Goal: Task Accomplishment & Management: Manage account settings

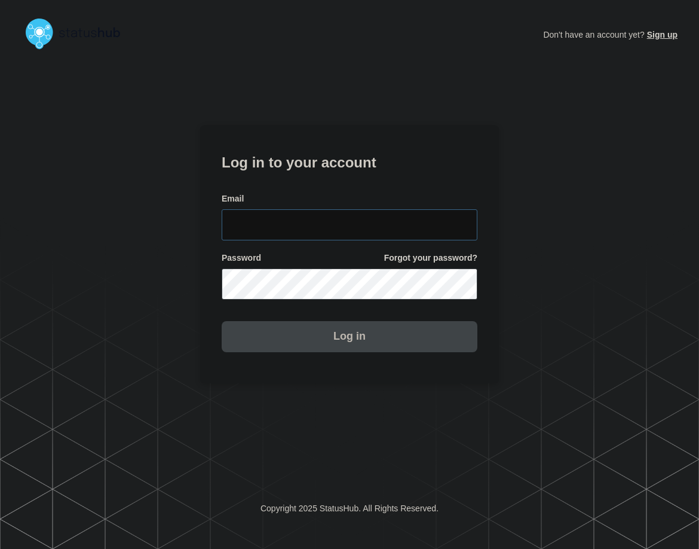
click at [418, 228] on input "email input" at bounding box center [350, 224] width 256 height 31
type input "zane.neely@conexon.us"
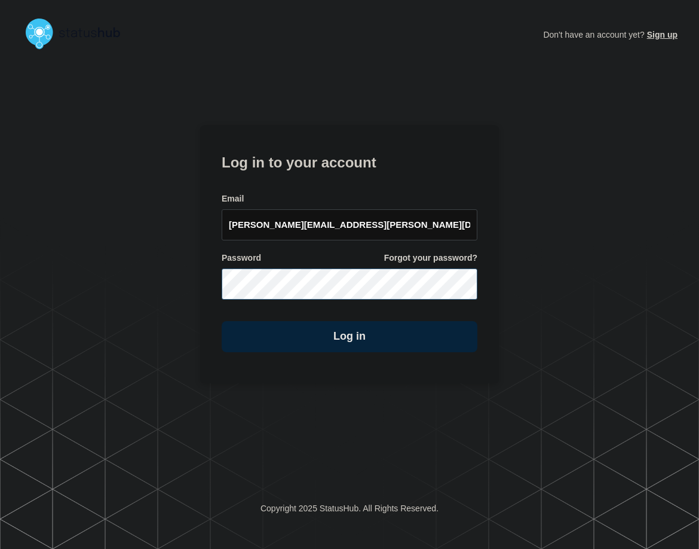
click at [222, 321] on button "Log in" at bounding box center [350, 336] width 256 height 31
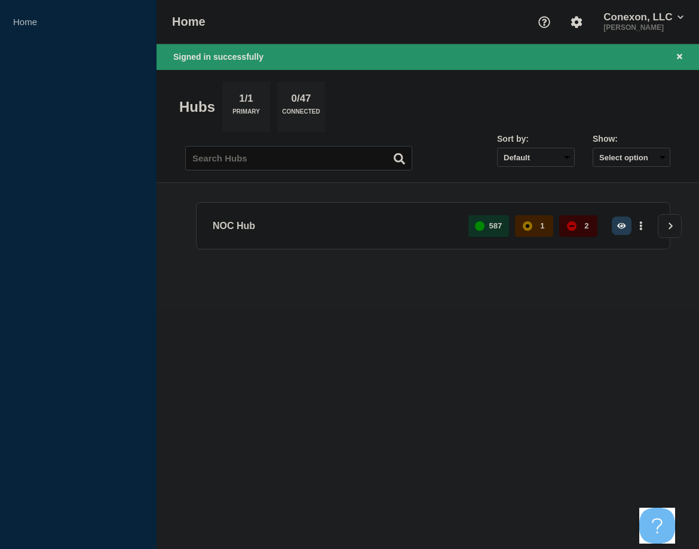
click at [625, 222] on icon "button" at bounding box center [621, 226] width 9 height 8
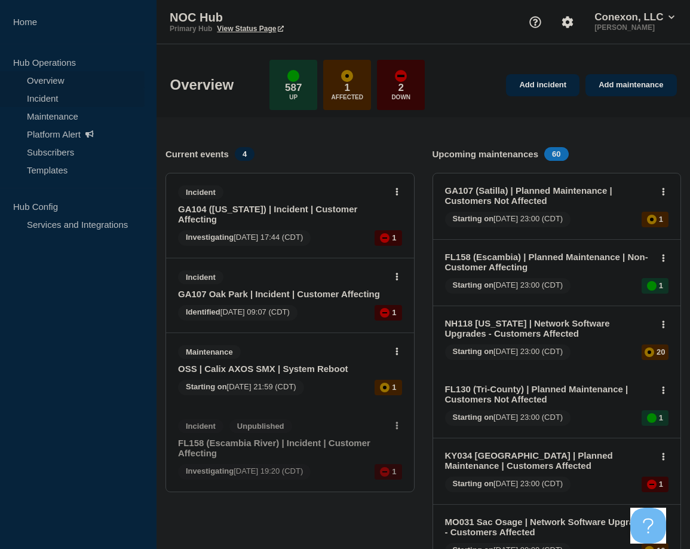
click at [57, 101] on link "Incident" at bounding box center [72, 98] width 145 height 18
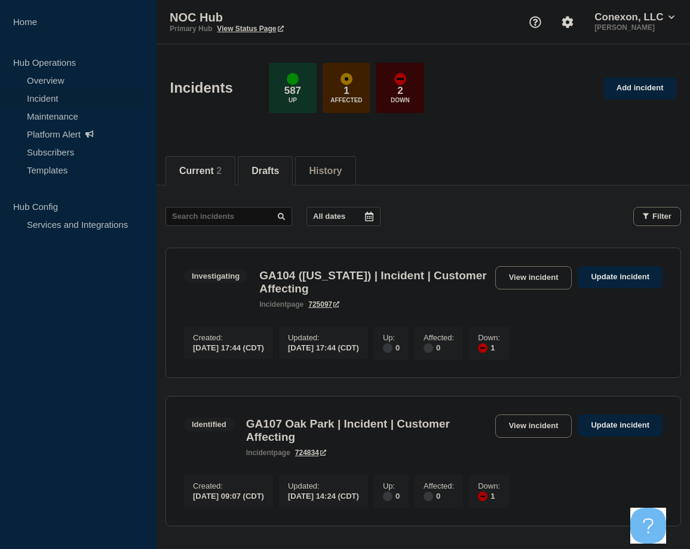
click at [273, 166] on button "Drafts" at bounding box center [265, 171] width 27 height 11
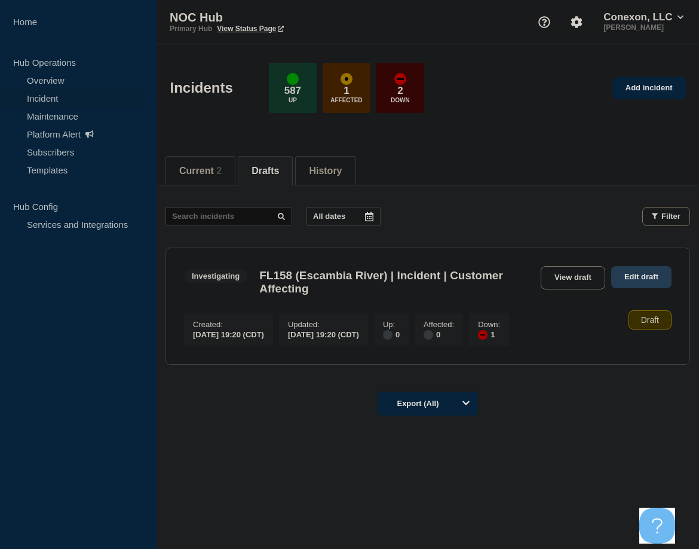
click at [637, 274] on link "Edit draft" at bounding box center [641, 277] width 60 height 22
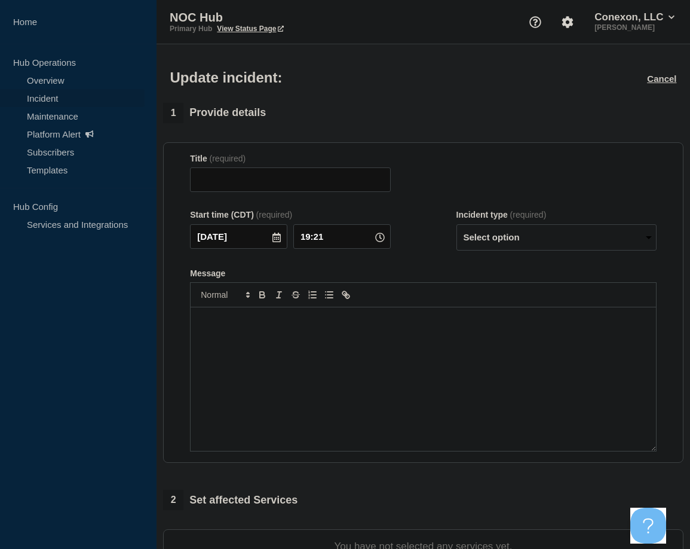
type input "FL158 (Escambia River) | Incident | Customer Affecting"
type input "19:20"
select select "investigating"
radio input "false"
radio input "true"
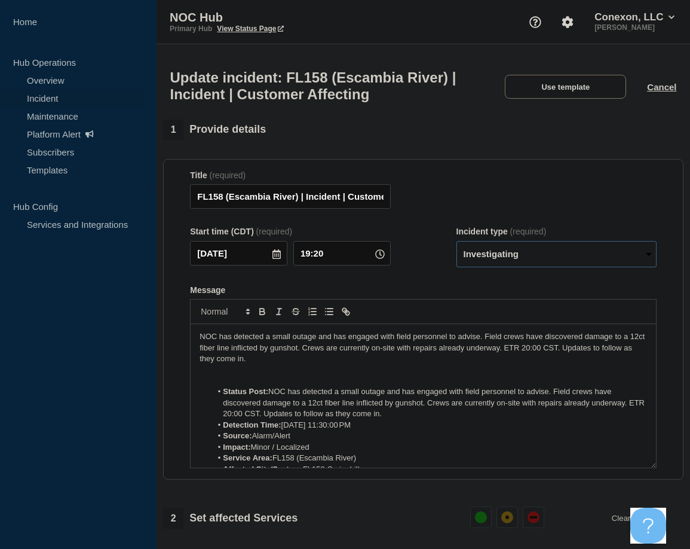
click at [546, 264] on select "Select option Investigating Identified Monitoring Resolved" at bounding box center [557, 254] width 200 height 26
select select "monitoring"
click at [457, 246] on select "Select option Investigating Identified Monitoring Resolved" at bounding box center [557, 254] width 200 height 26
click at [298, 363] on p "NOC has detected a small outage and has engaged with field personnel to advise.…" at bounding box center [424, 347] width 448 height 33
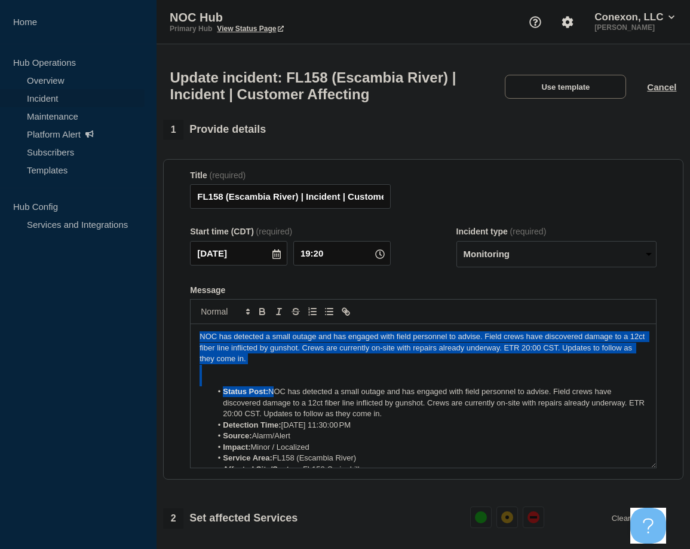
drag, startPoint x: 271, startPoint y: 399, endPoint x: 182, endPoint y: 332, distance: 111.5
click at [182, 332] on section "Title (required) FL158 (Escambia River) | Incident | Customer Affecting Start t…" at bounding box center [423, 319] width 521 height 321
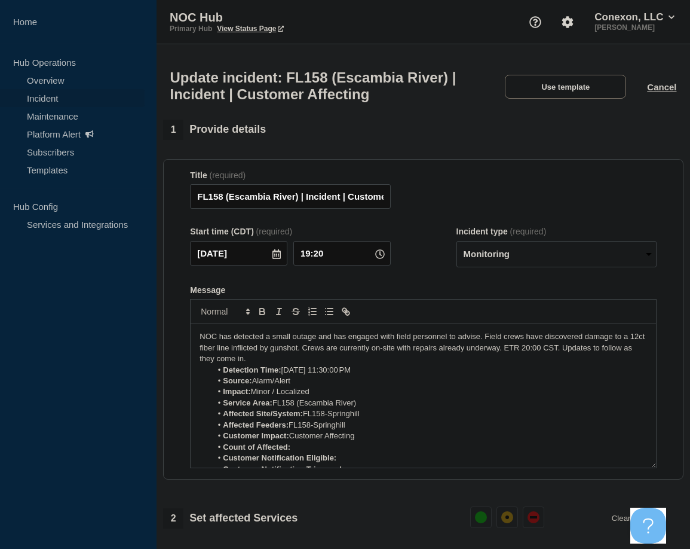
click at [363, 375] on li "Detection Time: [DATE] 11:30:00 PM" at bounding box center [430, 370] width 436 height 11
click at [352, 375] on li "Detection Time: [DATE] 18:30 CST" at bounding box center [430, 370] width 436 height 11
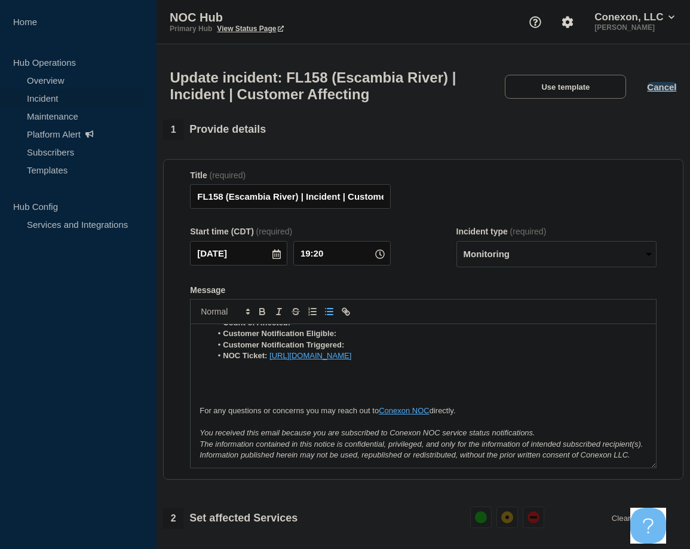
click at [660, 87] on button "Cancel" at bounding box center [661, 87] width 29 height 10
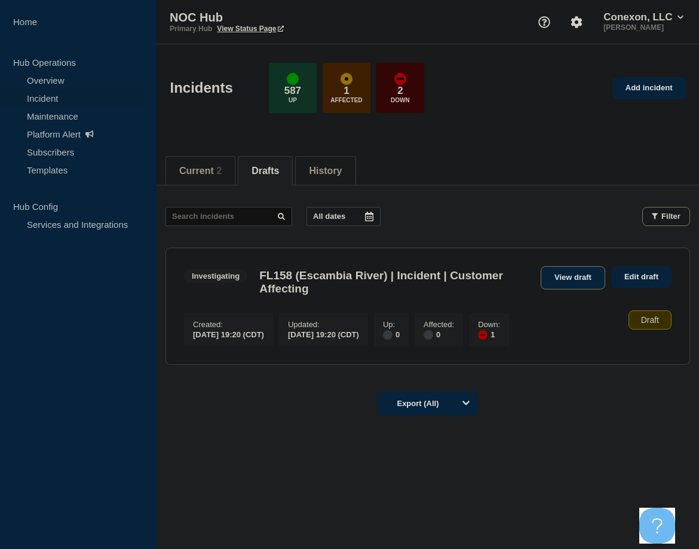
click at [594, 279] on link "View draft" at bounding box center [573, 277] width 65 height 23
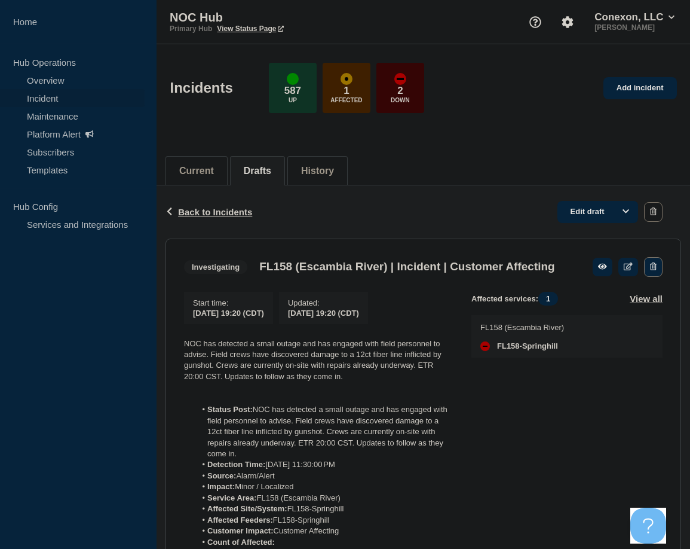
click at [650, 266] on icon "button" at bounding box center [653, 266] width 7 height 8
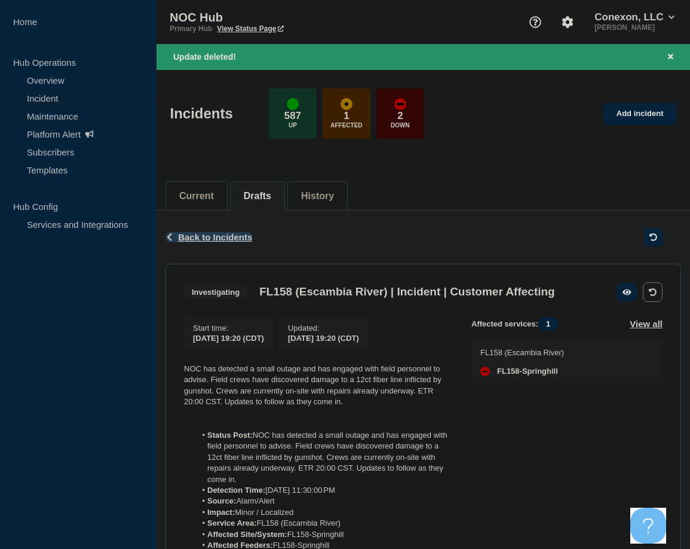
click at [212, 237] on span "Back to Incidents" at bounding box center [215, 237] width 74 height 10
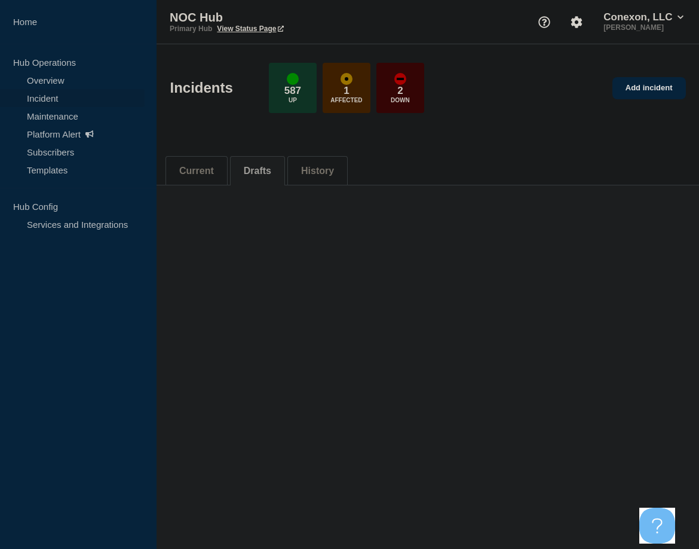
click at [214, 167] on button "Current" at bounding box center [196, 171] width 35 height 11
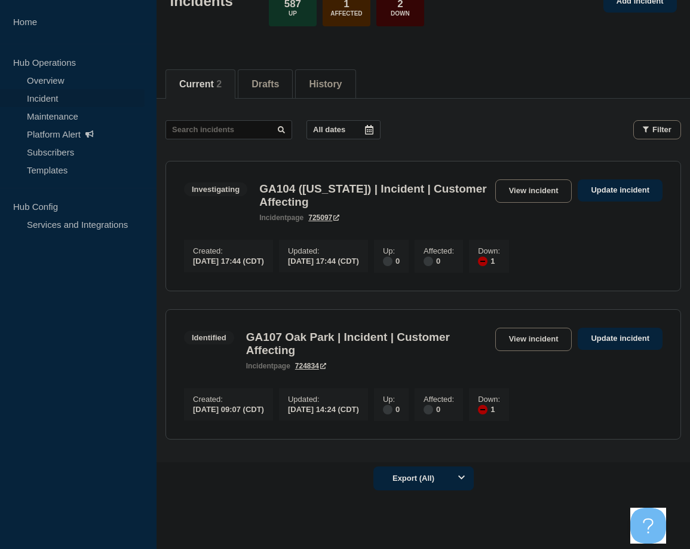
scroll to position [120, 0]
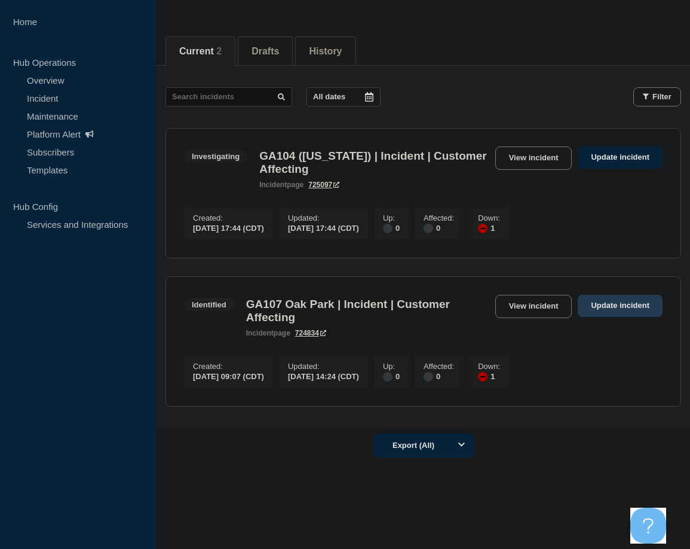
click at [604, 311] on link "Update incident" at bounding box center [620, 306] width 85 height 22
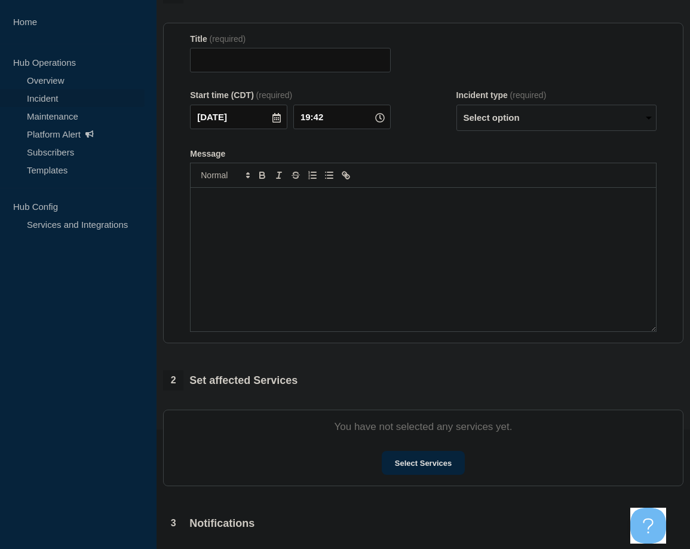
type input "GA107 Oak Park | Incident | Customer Affecting"
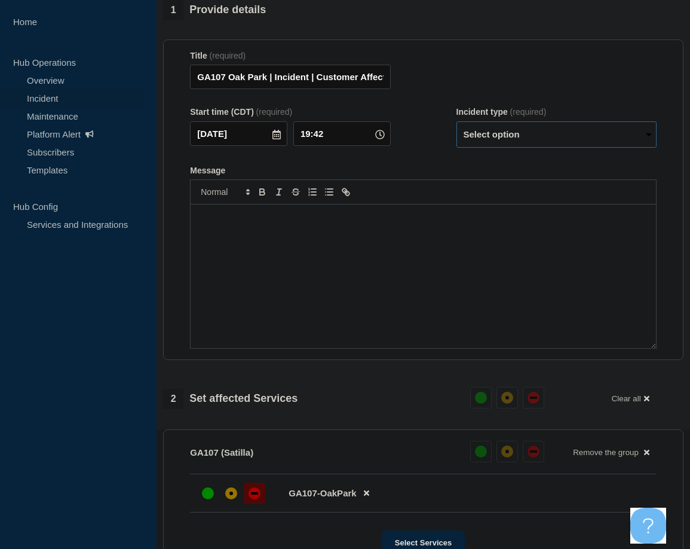
click at [515, 144] on select "Select option Investigating Identified Monitoring Resolved" at bounding box center [557, 134] width 200 height 26
select select "resolved"
click at [457, 127] on select "Select option Investigating Identified Monitoring Resolved" at bounding box center [557, 134] width 200 height 26
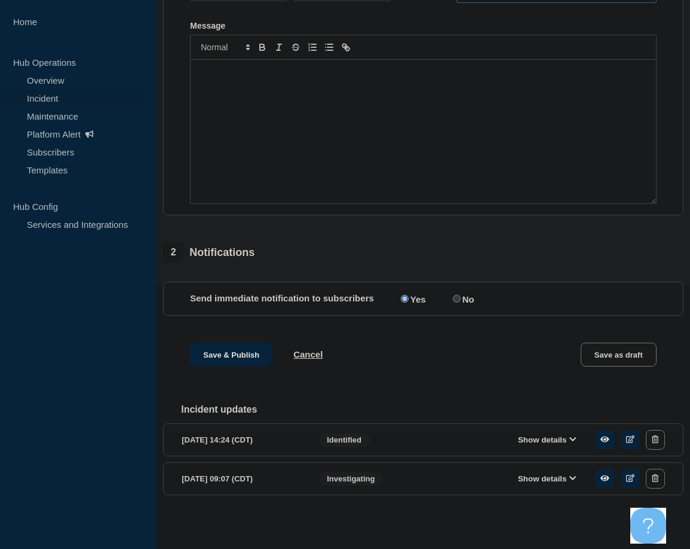
scroll to position [275, 0]
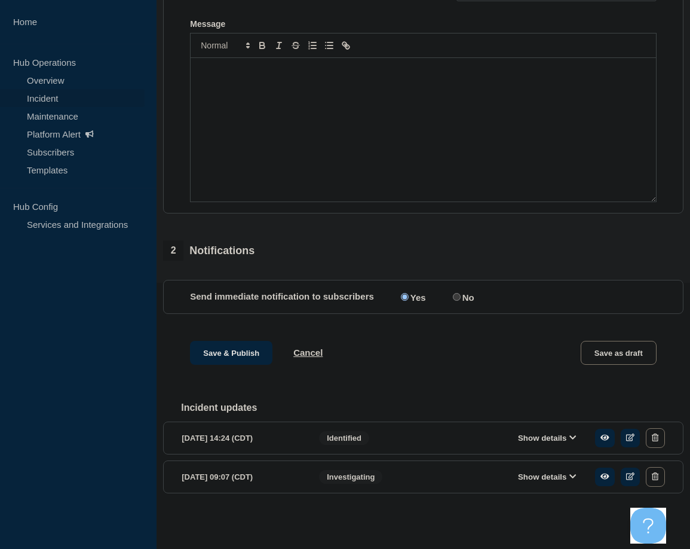
drag, startPoint x: 532, startPoint y: 429, endPoint x: 528, endPoint y: 434, distance: 6.4
click at [531, 430] on div "Show details" at bounding box center [567, 438] width 197 height 20
click at [527, 436] on button "Show details" at bounding box center [548, 438] width 66 height 10
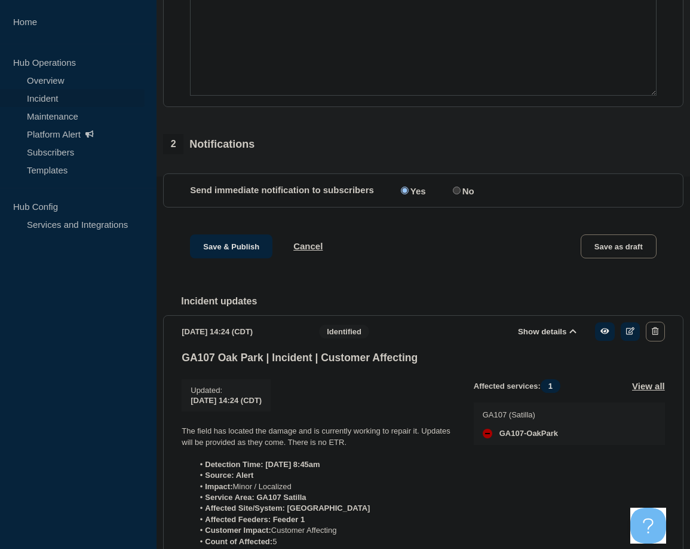
scroll to position [625, 0]
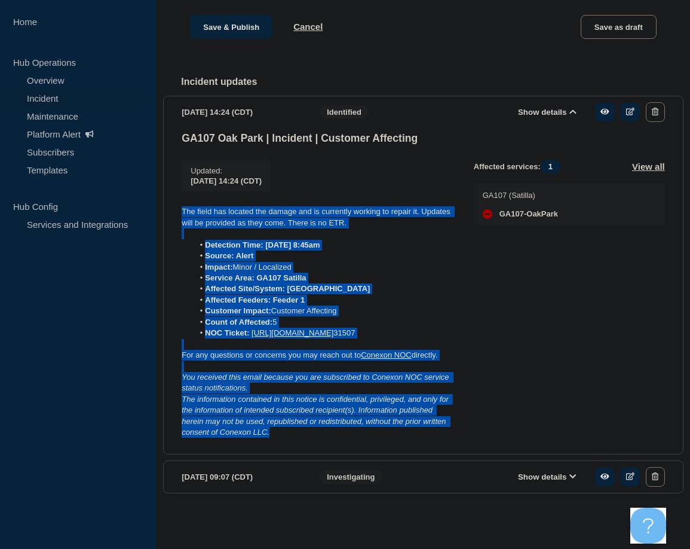
drag, startPoint x: 276, startPoint y: 430, endPoint x: 164, endPoint y: 186, distance: 267.5
click at [164, 186] on section "[DATE] 14:24 (CDT) Show details Identified GA107 Oak Park | Incident | Customer…" at bounding box center [423, 275] width 521 height 359
copy div "The field has located the damage and is currently working to repair it. Updates…"
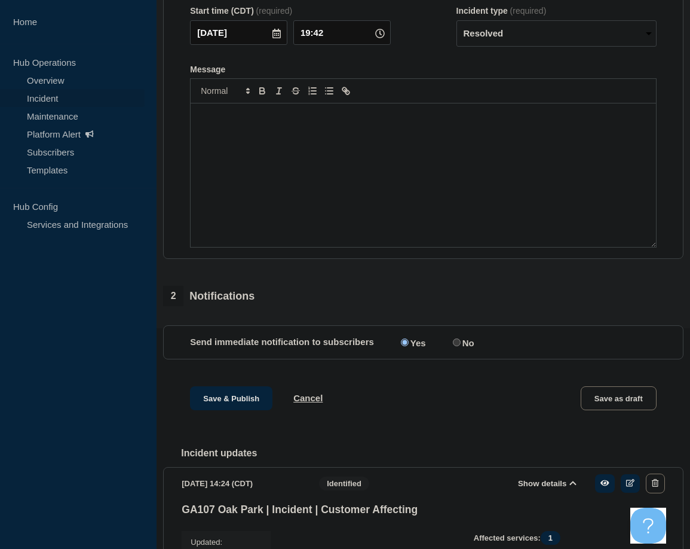
scroll to position [27, 0]
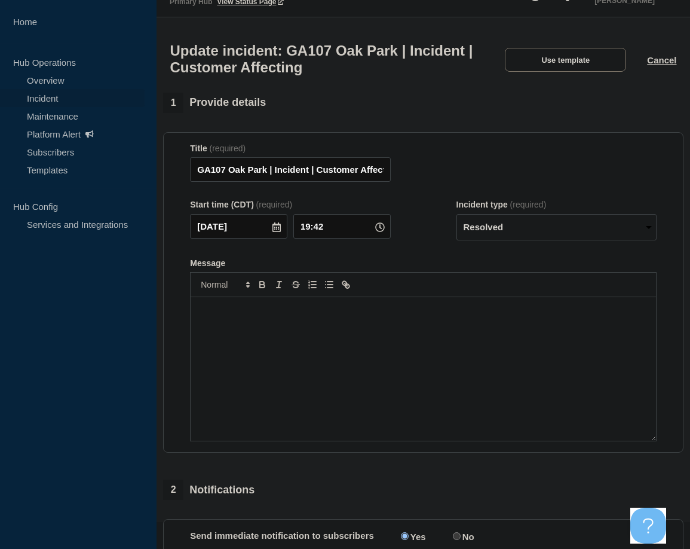
click at [277, 337] on div "Message" at bounding box center [424, 368] width 466 height 143
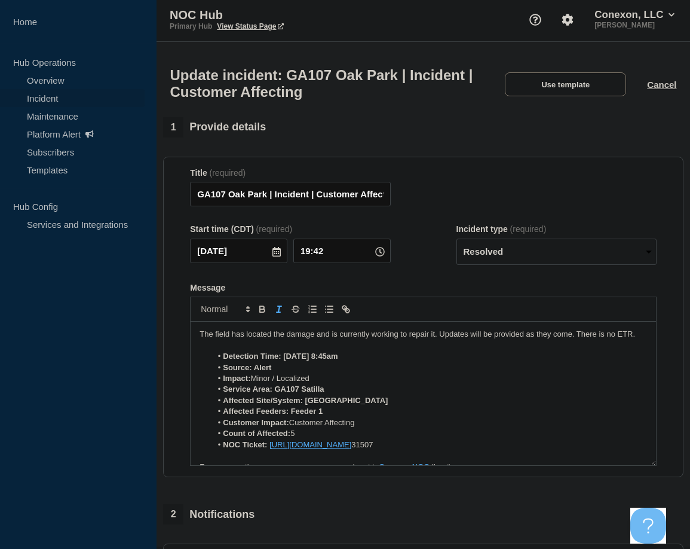
scroll to position [0, 0]
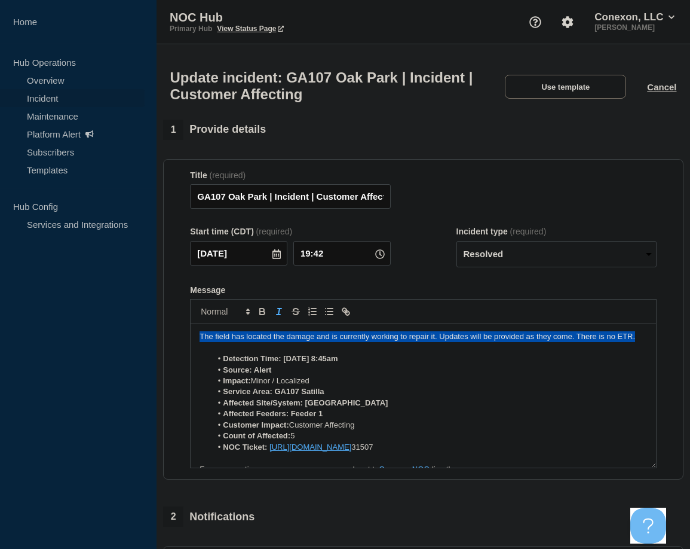
drag, startPoint x: 637, startPoint y: 343, endPoint x: 427, endPoint y: 391, distance: 214.6
click at [206, 338] on p "The field has located the damage and is currently working to repair it. Updates…" at bounding box center [424, 336] width 448 height 11
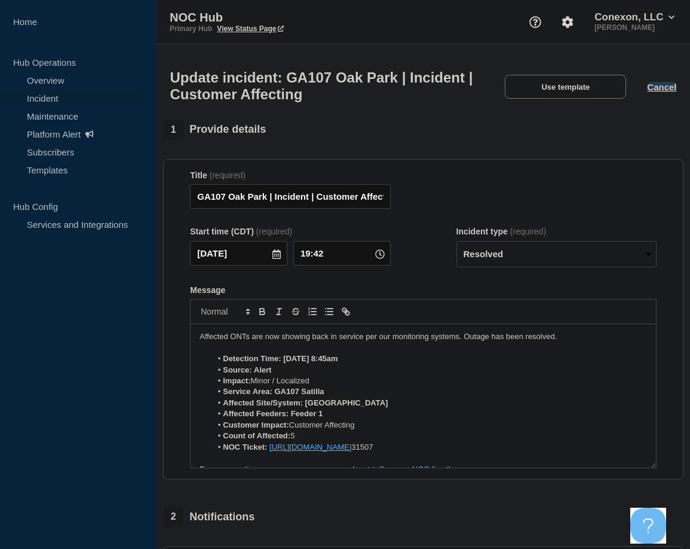
click at [661, 88] on button "Cancel" at bounding box center [661, 87] width 29 height 10
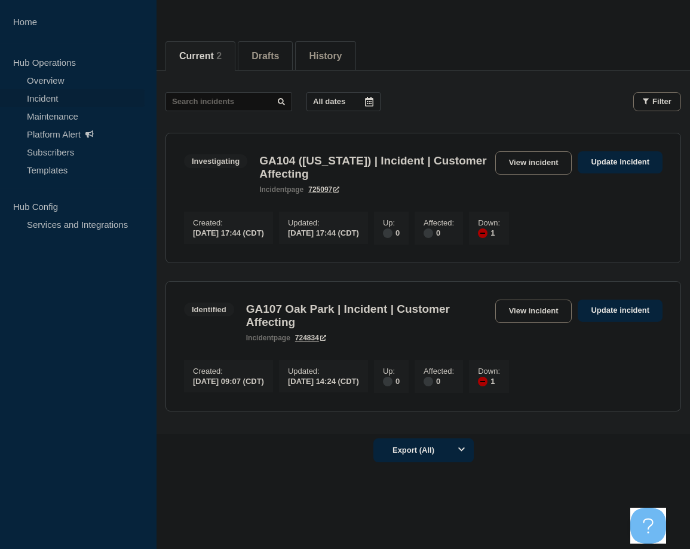
scroll to position [120, 0]
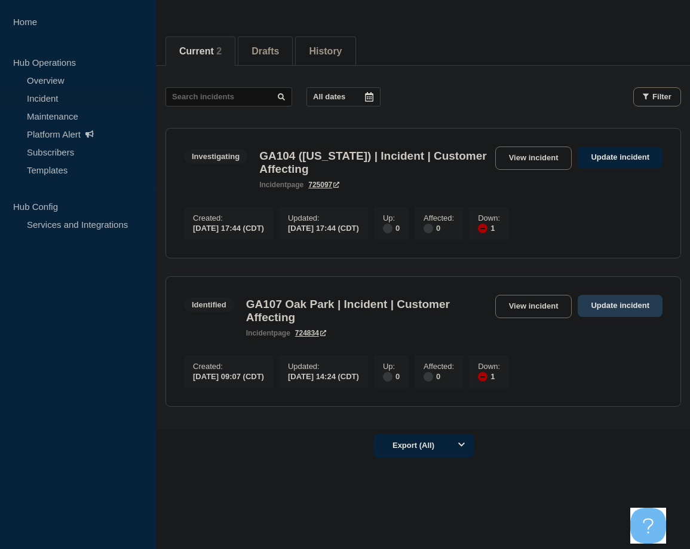
click at [611, 315] on link "Update incident" at bounding box center [620, 306] width 85 height 22
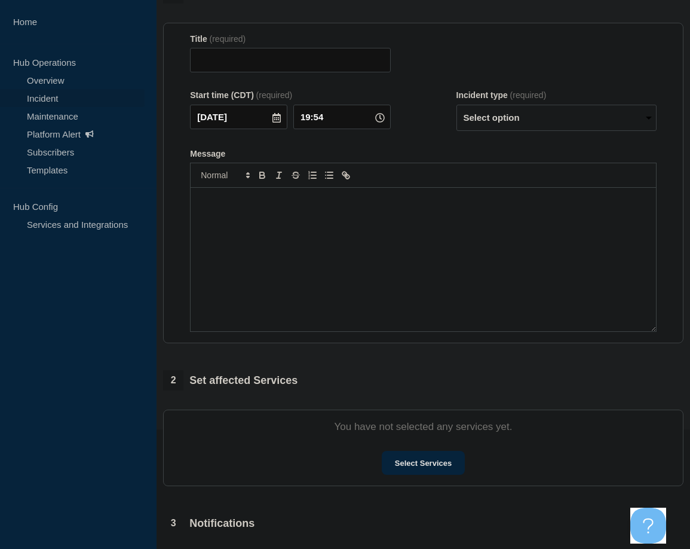
type input "GA107 Oak Park | Incident | Customer Affecting"
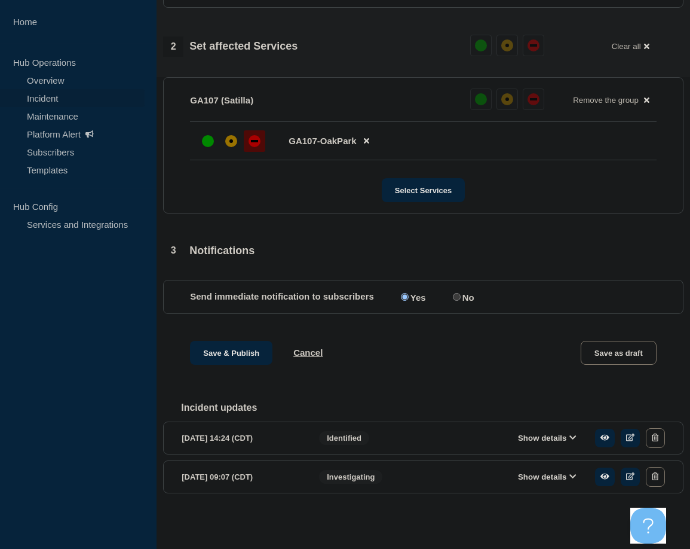
scroll to position [481, 0]
click at [542, 443] on div "Show details" at bounding box center [567, 438] width 197 height 20
click at [540, 438] on button "Show details" at bounding box center [548, 438] width 66 height 10
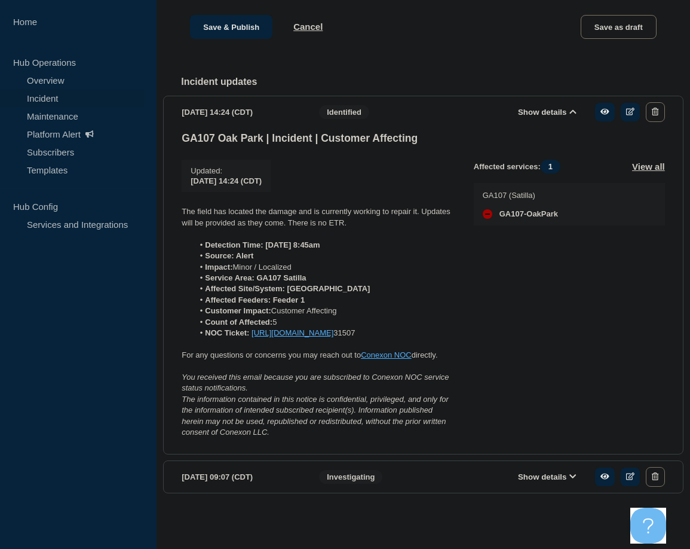
scroll to position [830, 0]
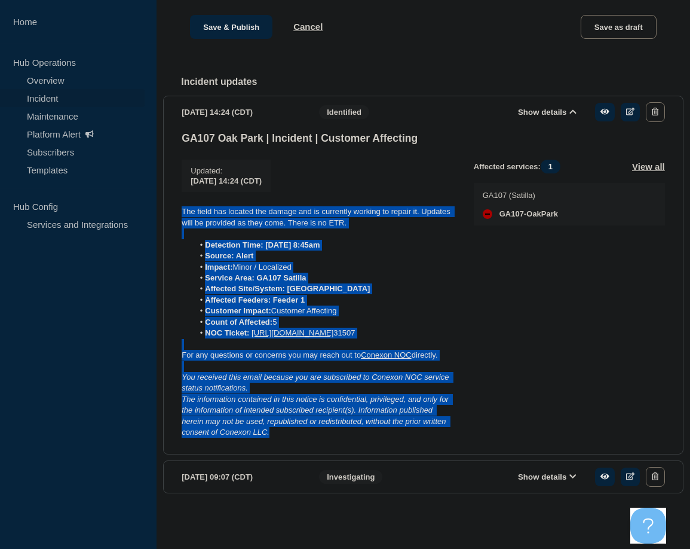
drag, startPoint x: 272, startPoint y: 426, endPoint x: 173, endPoint y: 185, distance: 259.7
click at [173, 185] on section "[DATE] 14:24 (CDT) Show details Identified GA107 Oak Park | Incident | Customer…" at bounding box center [423, 275] width 521 height 359
copy div "The field has located the damage and is currently working to repair it. Updates…"
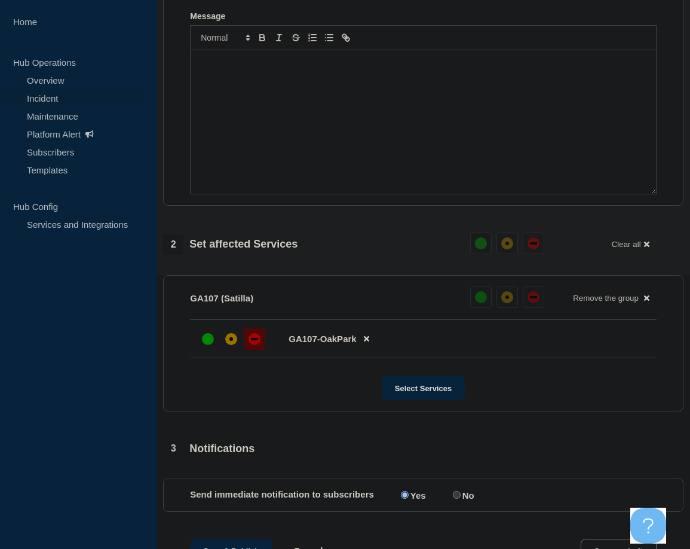
scroll to position [233, 0]
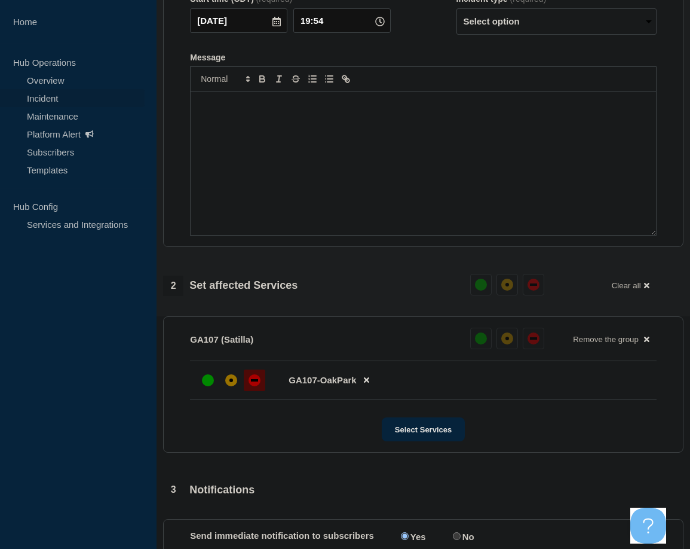
click at [241, 140] on div "Message" at bounding box center [424, 162] width 466 height 143
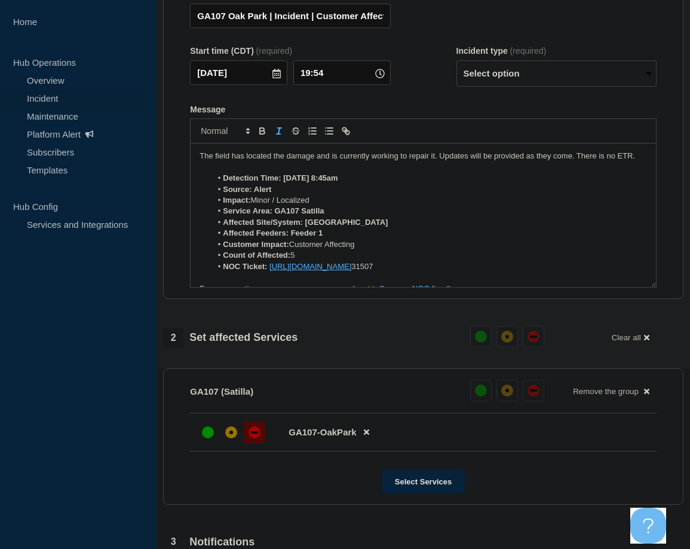
scroll to position [173, 0]
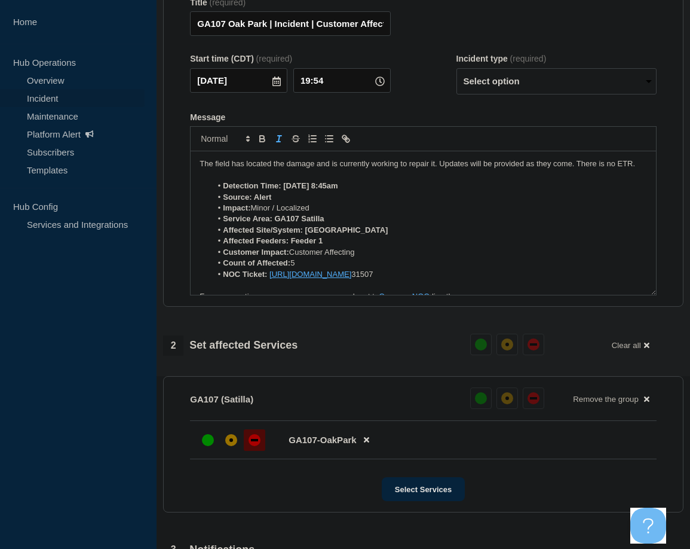
drag, startPoint x: 326, startPoint y: 192, endPoint x: 382, endPoint y: 206, distance: 57.3
click at [327, 190] on strong "Detection Time: [DATE] 8:45am" at bounding box center [280, 185] width 115 height 9
drag, startPoint x: 368, startPoint y: 197, endPoint x: 378, endPoint y: 196, distance: 10.2
click at [368, 191] on li "Detection Time: [DATE] 8:45am" at bounding box center [430, 186] width 436 height 11
drag, startPoint x: 322, startPoint y: 194, endPoint x: 364, endPoint y: 195, distance: 41.8
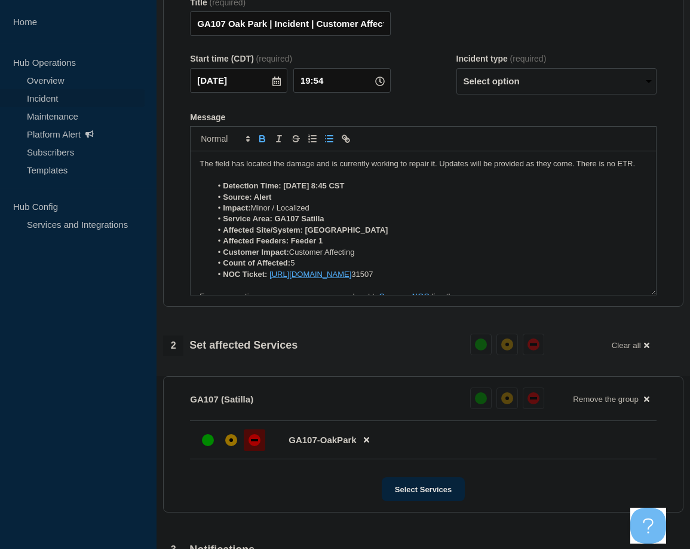
click at [364, 191] on li "Detection Time: [DATE] 8:45 CST" at bounding box center [430, 186] width 436 height 11
drag, startPoint x: 313, startPoint y: 191, endPoint x: 320, endPoint y: 195, distance: 8.0
click at [314, 191] on li "Detection Time: [DATE] 8:45 CST" at bounding box center [430, 186] width 436 height 11
click at [312, 191] on li "Detection Time: [DATE] 8:45 CST" at bounding box center [430, 186] width 436 height 11
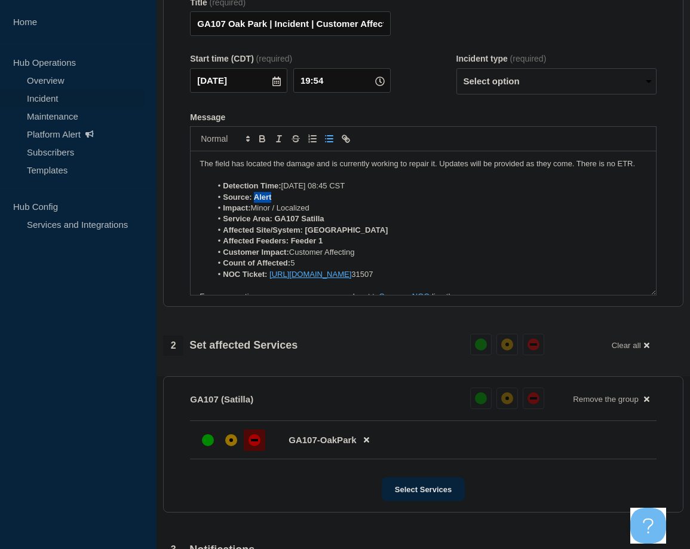
drag, startPoint x: 253, startPoint y: 203, endPoint x: 283, endPoint y: 202, distance: 29.9
click at [283, 202] on li "Source: Alert" at bounding box center [430, 197] width 436 height 11
drag, startPoint x: 276, startPoint y: 225, endPoint x: 332, endPoint y: 223, distance: 56.8
click at [332, 223] on li "Service Area: GA107 Satilla" at bounding box center [430, 218] width 436 height 11
drag, startPoint x: 307, startPoint y: 236, endPoint x: 348, endPoint y: 235, distance: 41.2
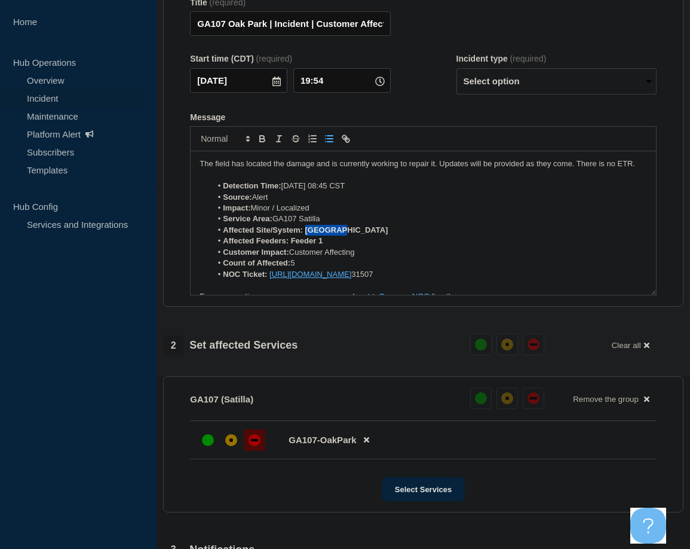
click at [348, 235] on li "Affected Site/System: [GEOGRAPHIC_DATA]" at bounding box center [430, 230] width 436 height 11
drag, startPoint x: 326, startPoint y: 247, endPoint x: 334, endPoint y: 246, distance: 7.9
click at [334, 246] on li "Affected Feeders: Feeder 1" at bounding box center [430, 241] width 436 height 11
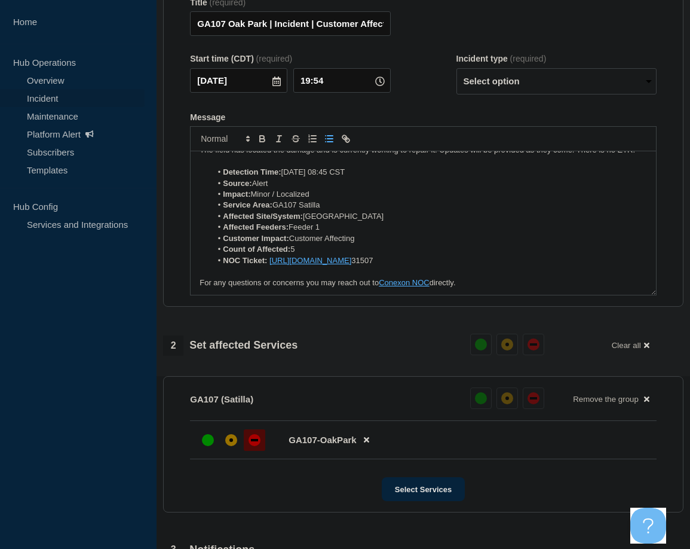
scroll to position [0, 0]
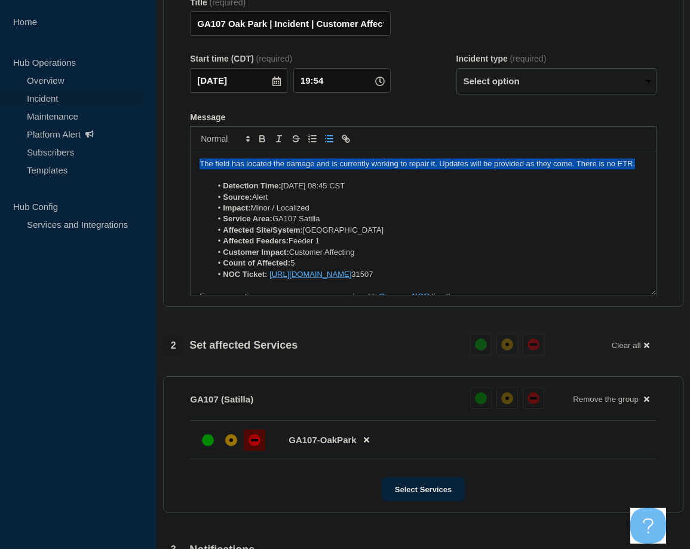
drag, startPoint x: 637, startPoint y: 169, endPoint x: 243, endPoint y: 189, distance: 394.4
click at [192, 172] on div "The field has located the damage and is currently working to repair it. Updates…" at bounding box center [424, 222] width 466 height 143
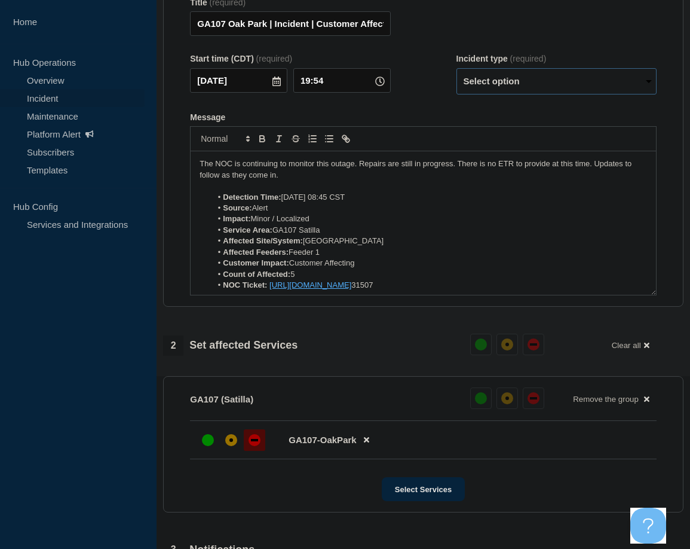
click at [576, 83] on select "Select option Investigating Identified Monitoring Resolved" at bounding box center [557, 81] width 200 height 26
select select "monitoring"
click at [457, 74] on select "Select option Investigating Identified Monitoring Resolved" at bounding box center [557, 81] width 200 height 26
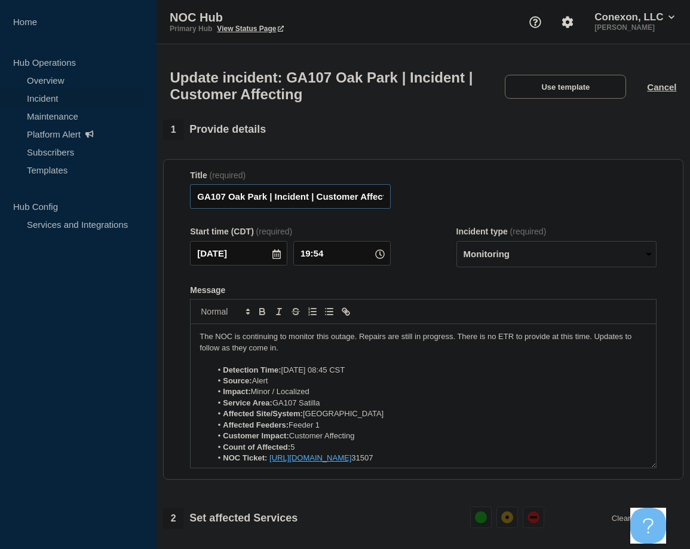
click at [231, 202] on input "GA107 Oak Park | Incident | Customer Affecting" at bounding box center [290, 196] width 200 height 25
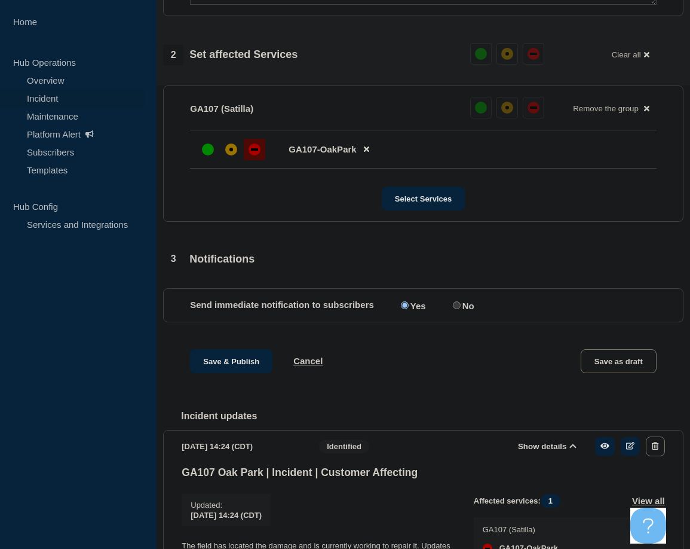
scroll to position [478, 0]
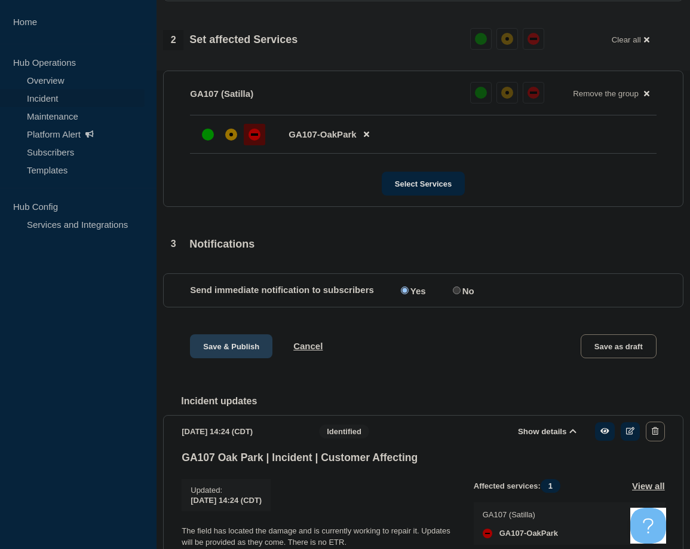
click at [228, 353] on button "Save & Publish" at bounding box center [231, 346] width 82 height 24
